Goal: Navigation & Orientation: Understand site structure

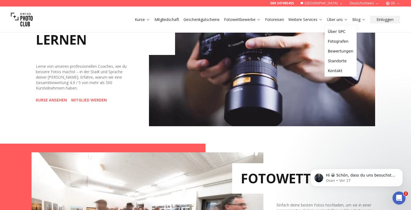
click at [340, 19] on link "Über uns" at bounding box center [337, 19] width 21 height 5
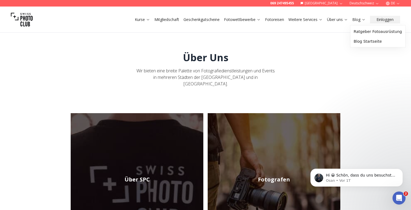
click at [360, 20] on link "Blog" at bounding box center [359, 19] width 13 height 5
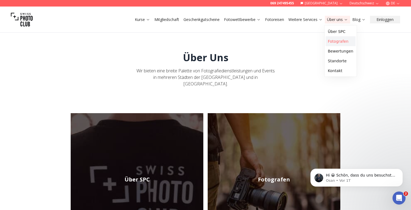
click at [341, 39] on link "Fotografen" at bounding box center [341, 41] width 30 height 10
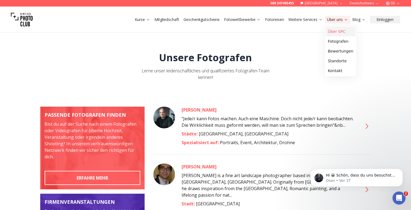
click at [341, 30] on link "Über SPC" at bounding box center [341, 32] width 30 height 10
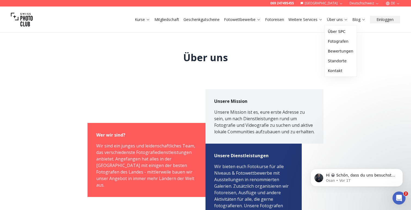
click at [335, 18] on link "Über uns" at bounding box center [337, 19] width 21 height 5
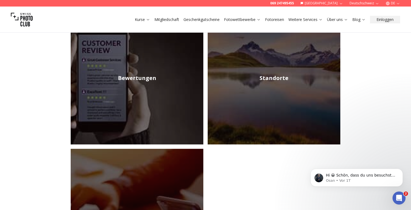
scroll to position [143, 0]
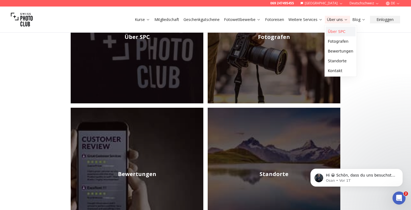
click at [337, 30] on link "Über SPC" at bounding box center [341, 32] width 30 height 10
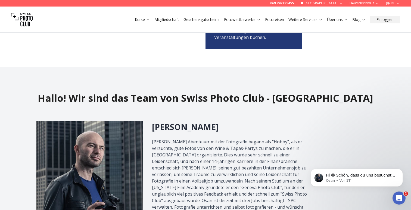
scroll to position [344, 0]
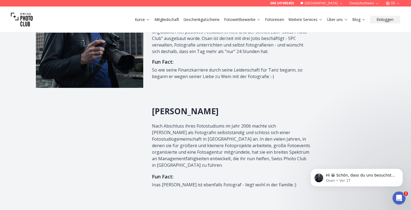
click at [342, 5] on icon "button" at bounding box center [341, 3] width 4 height 4
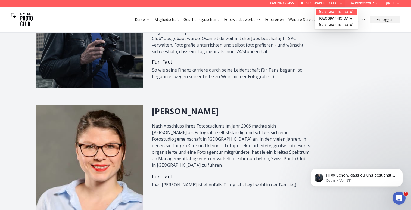
click at [326, 16] on link "[GEOGRAPHIC_DATA]" at bounding box center [336, 18] width 41 height 7
